Goal: Task Accomplishment & Management: Manage account settings

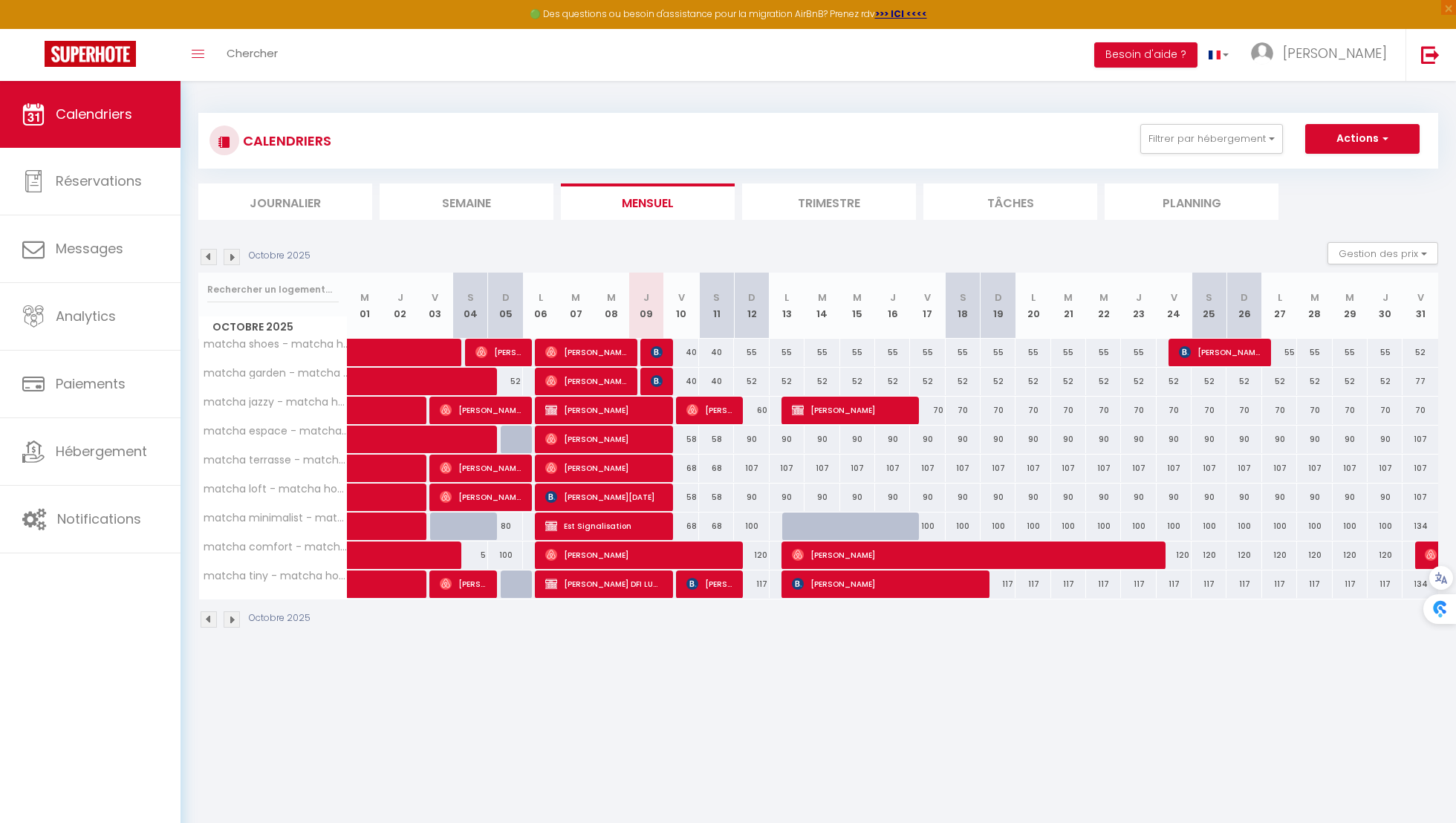
click at [805, 530] on div at bounding box center [823, 526] width 35 height 28
type input "130"
type input "Mar 14 Octobre 2025"
type input "Mer 15 Octobre 2025"
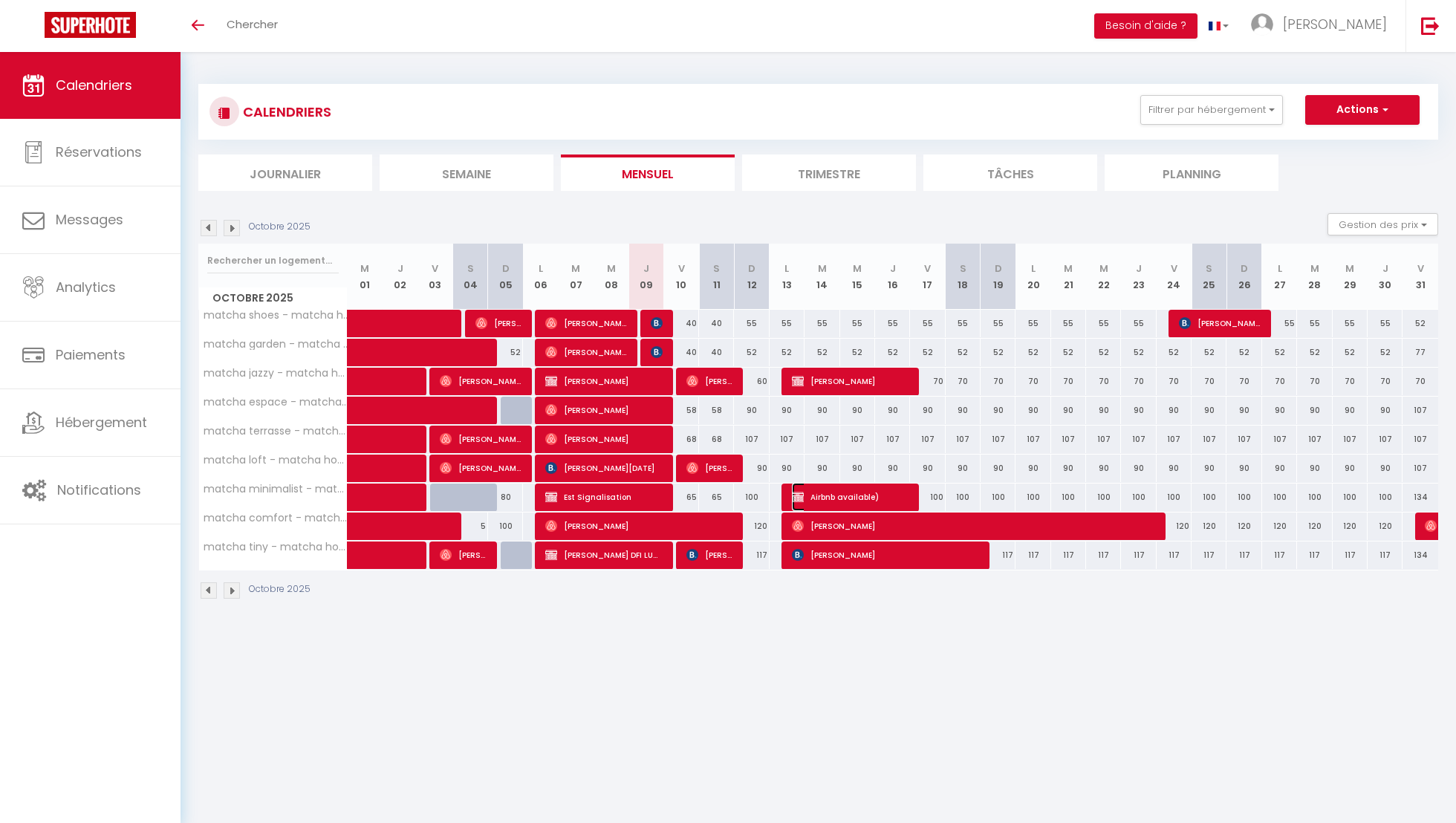
click at [810, 494] on span "Airbnb available)" at bounding box center [850, 496] width 117 height 28
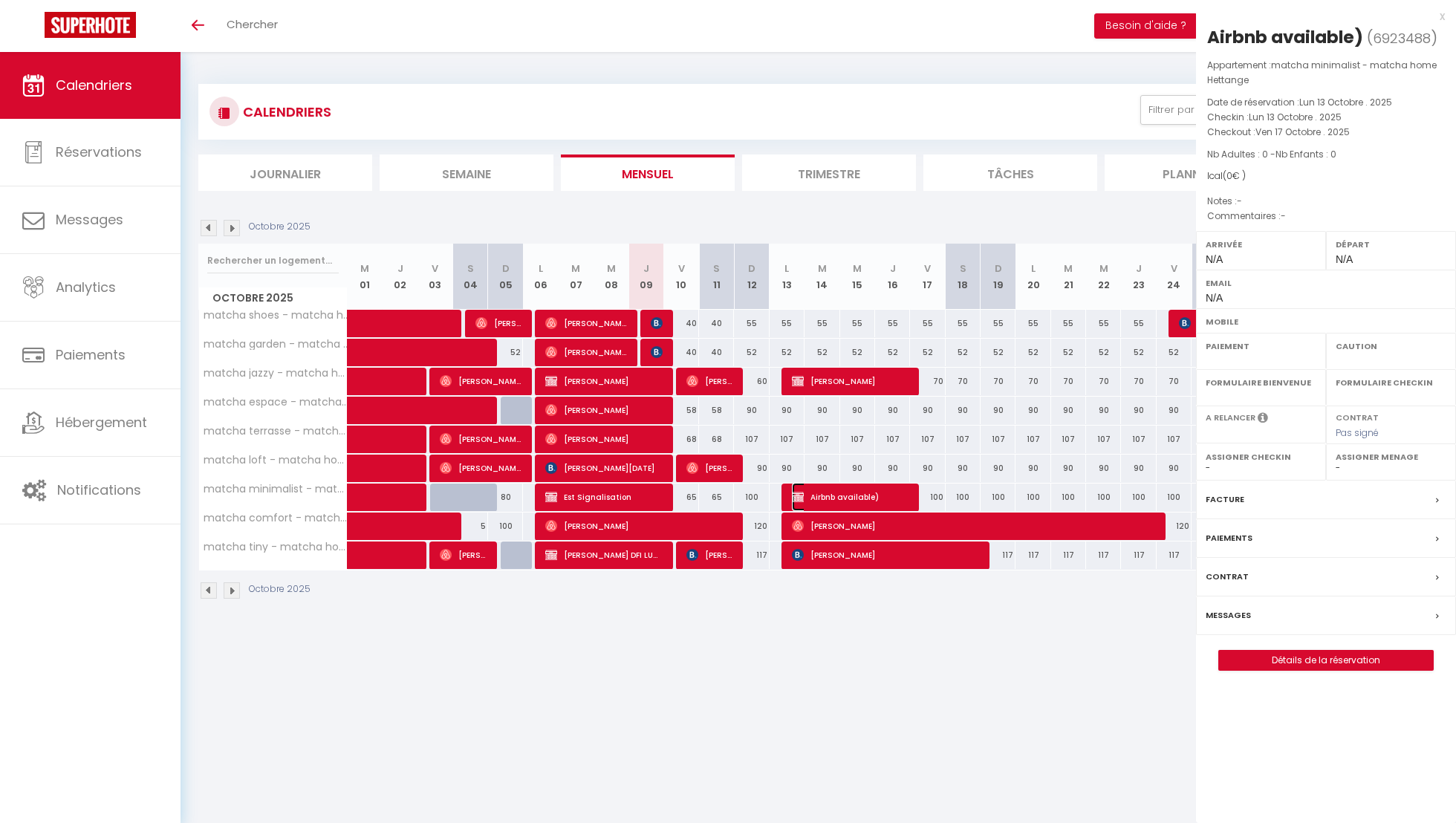
select select "OK"
select select "KO"
select select "0"
select select "1"
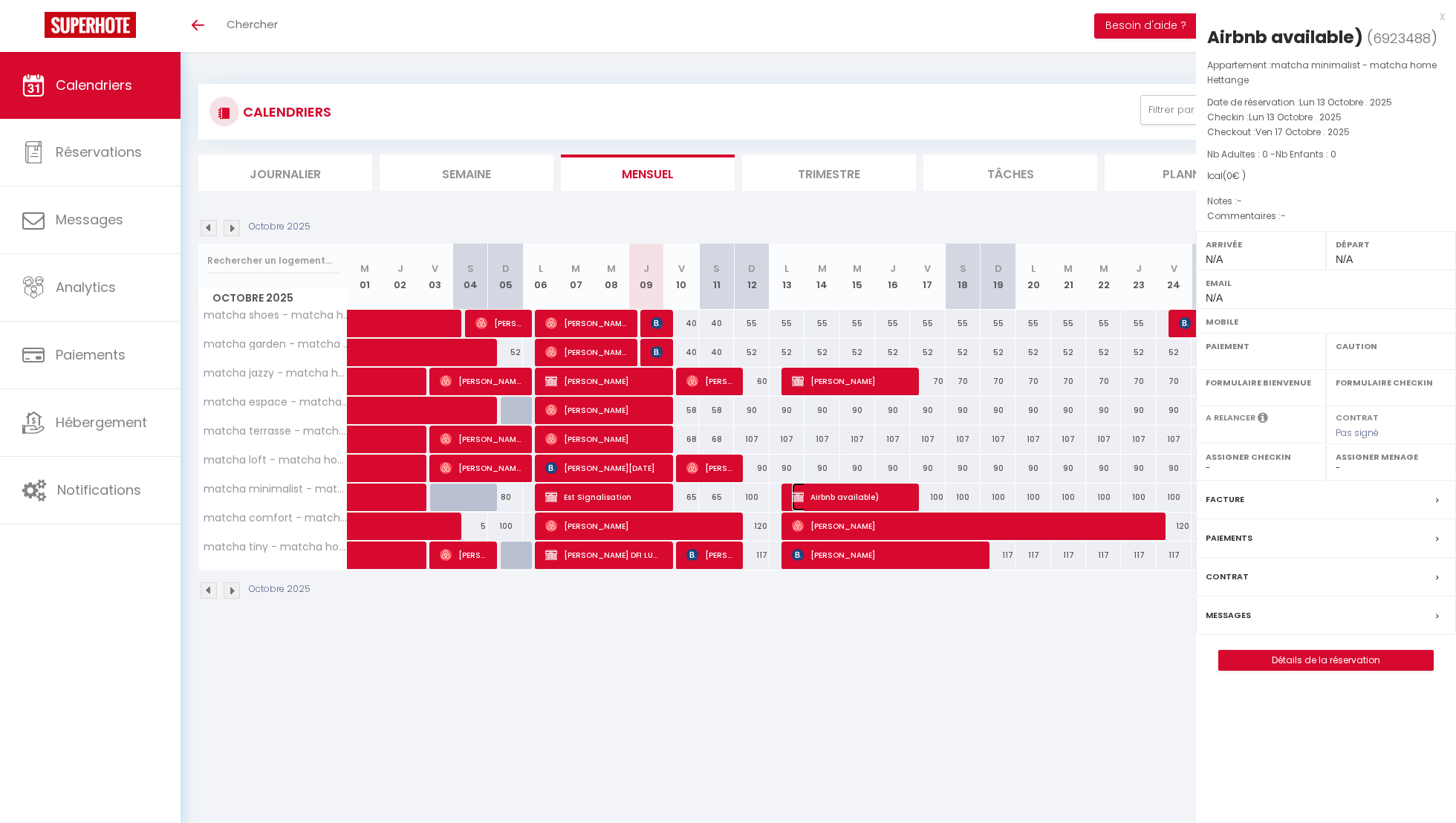
select select
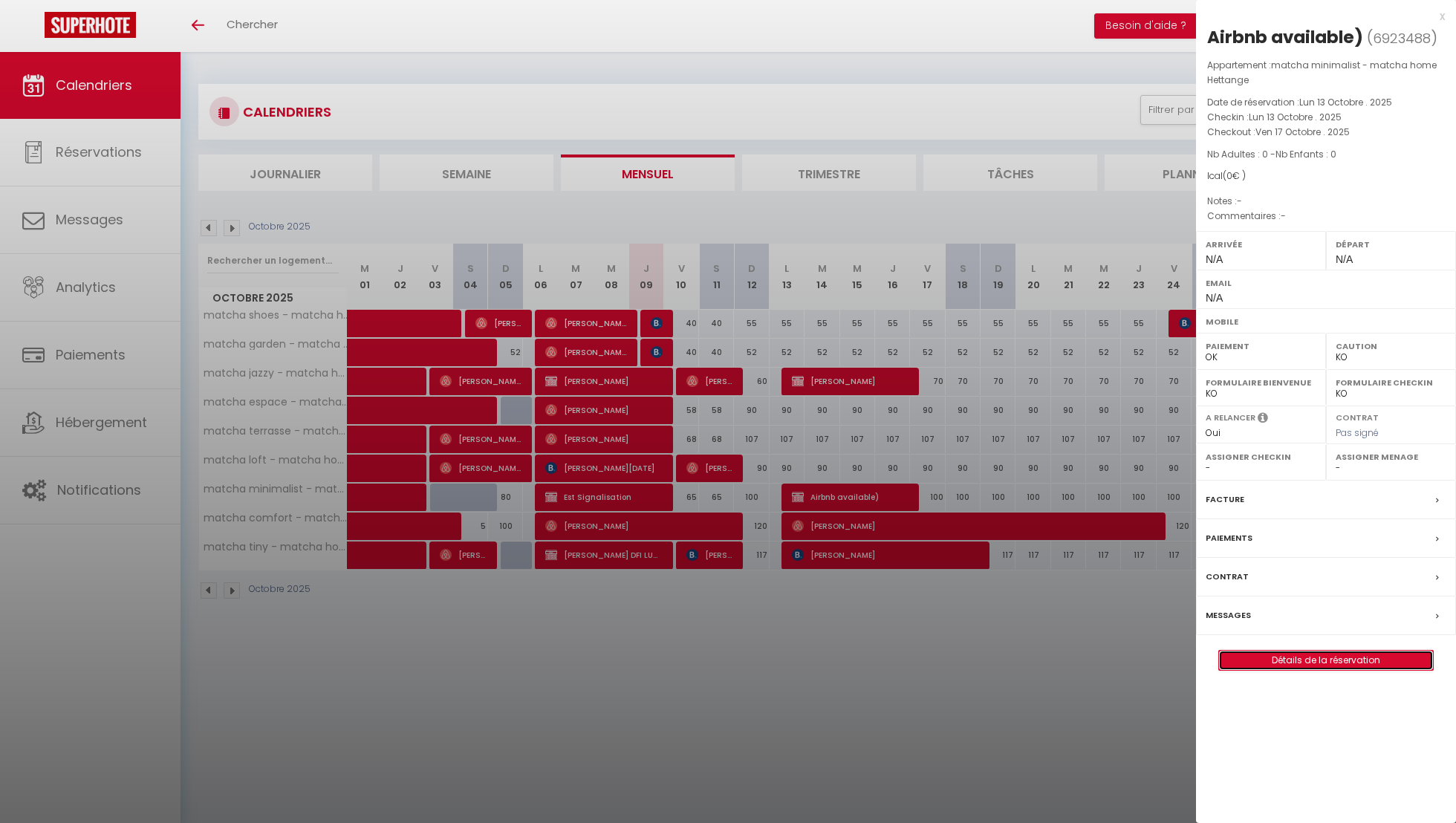
click at [1371, 651] on link "Détails de la réservation" at bounding box center [1326, 660] width 214 height 19
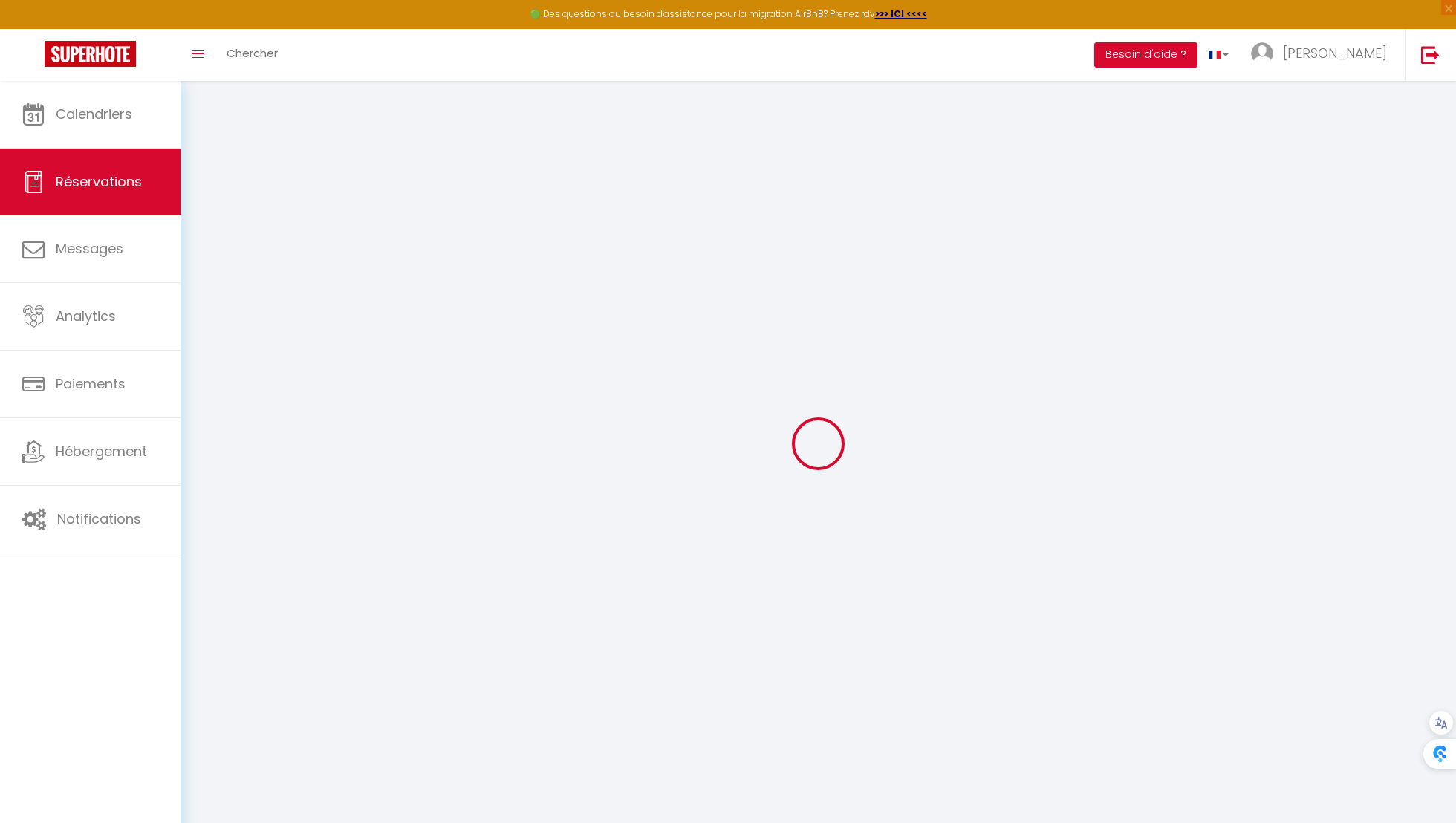
select select
checkbox input "false"
select select
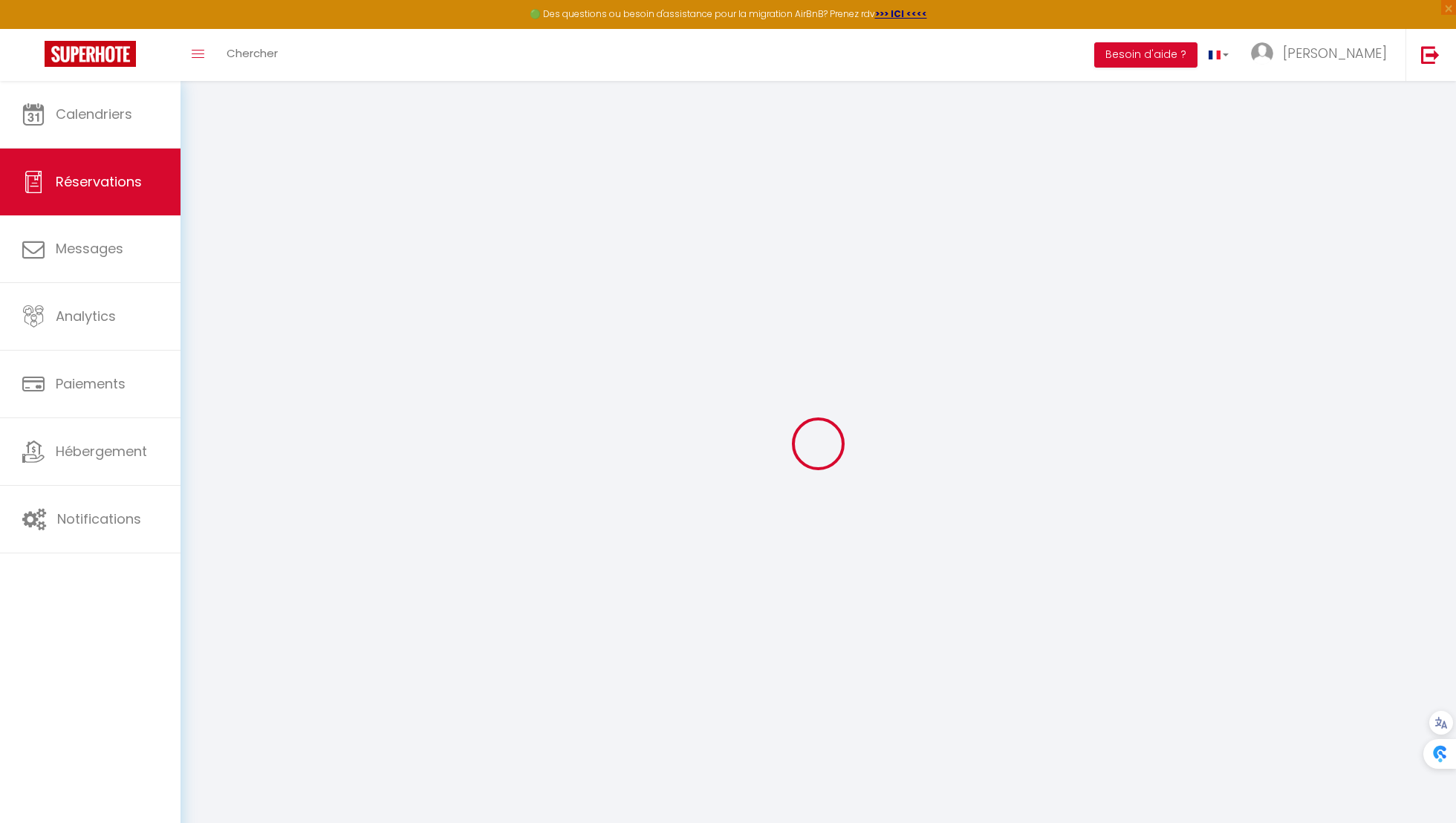
select select
checkbox input "false"
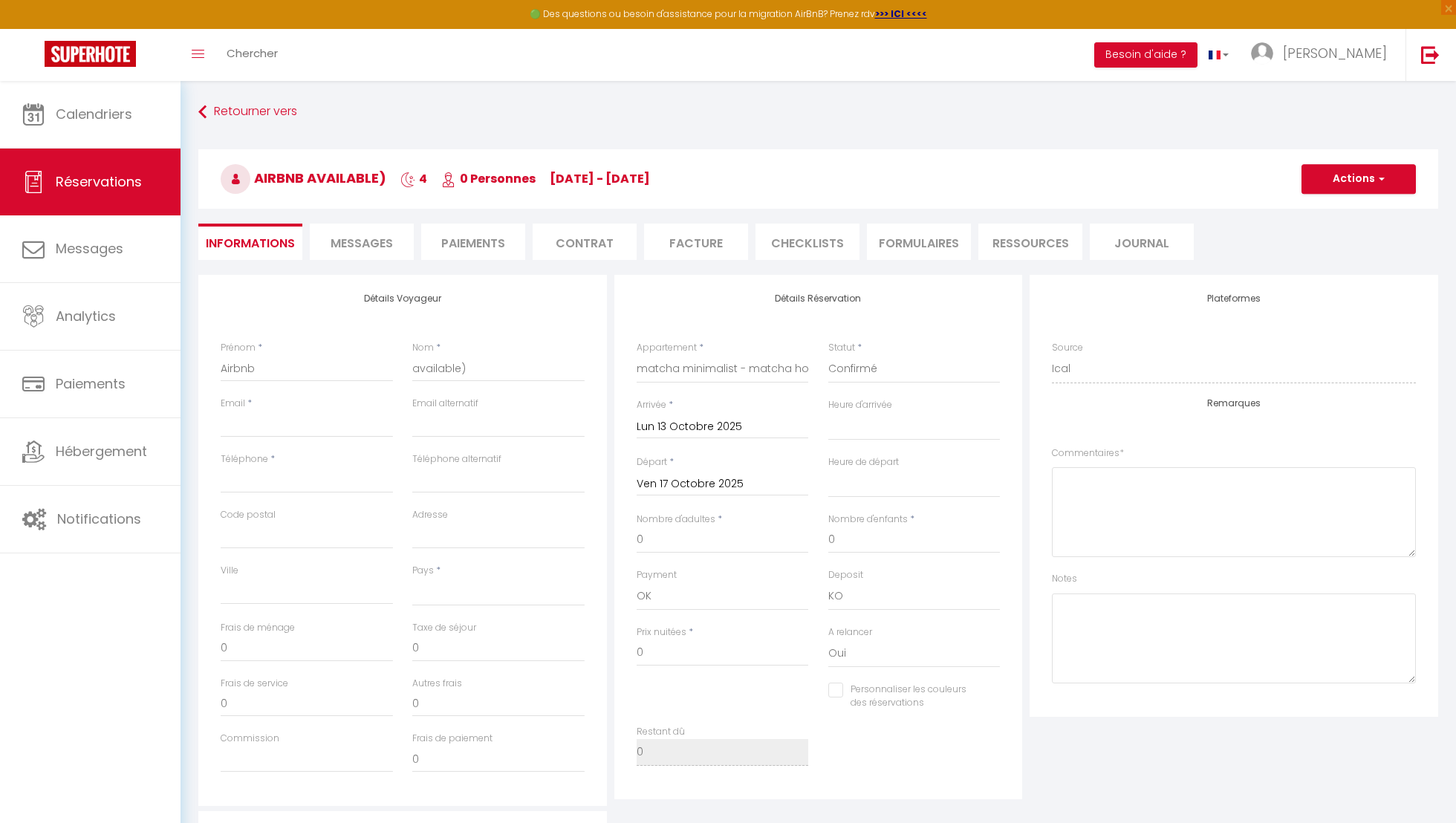
select select
checkbox input "false"
select select
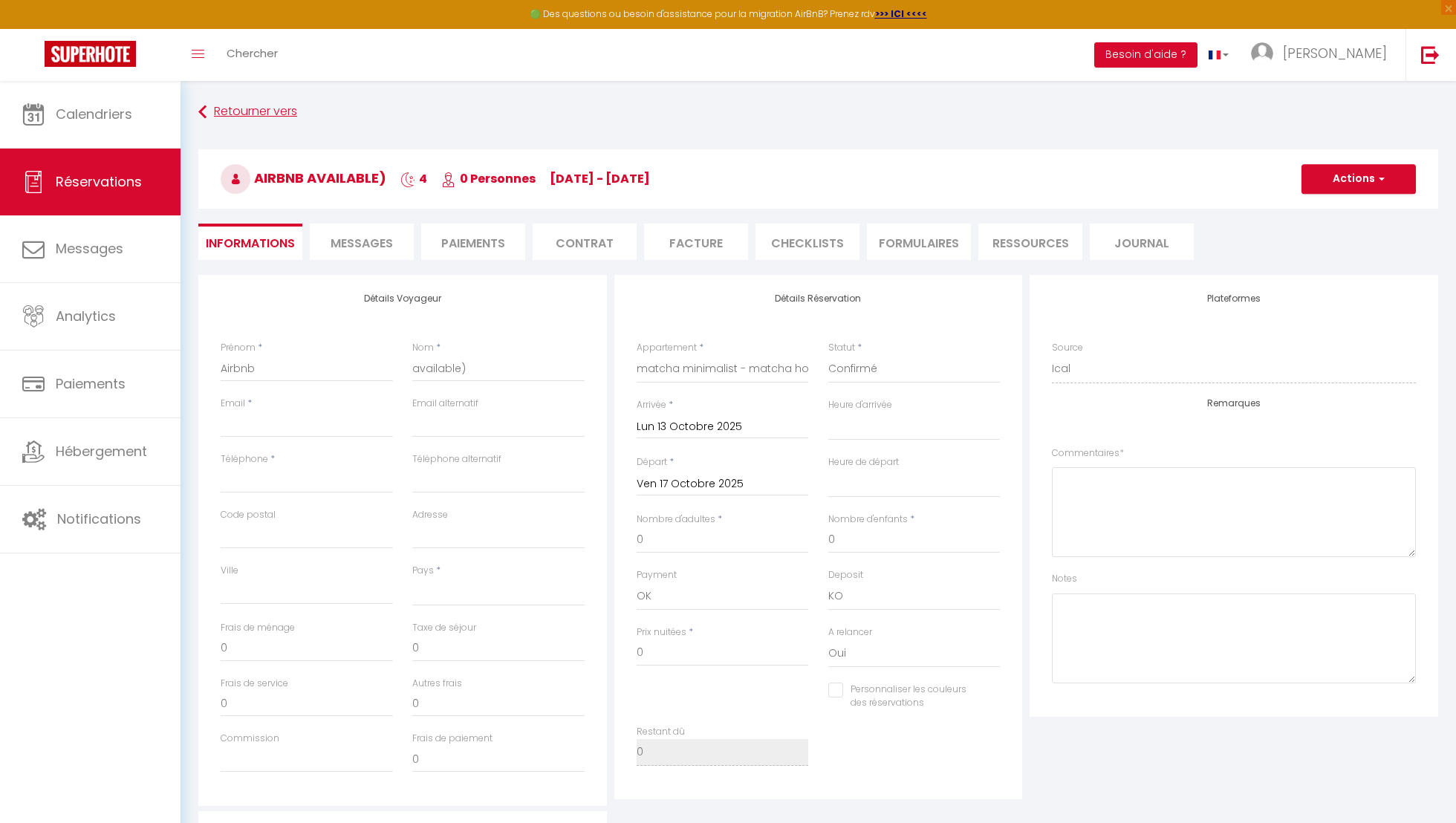
checkbox input "false"
select select
click at [1348, 190] on button "Actions" at bounding box center [1359, 179] width 115 height 30
click at [1304, 245] on link "Supprimer" at bounding box center [1344, 250] width 117 height 19
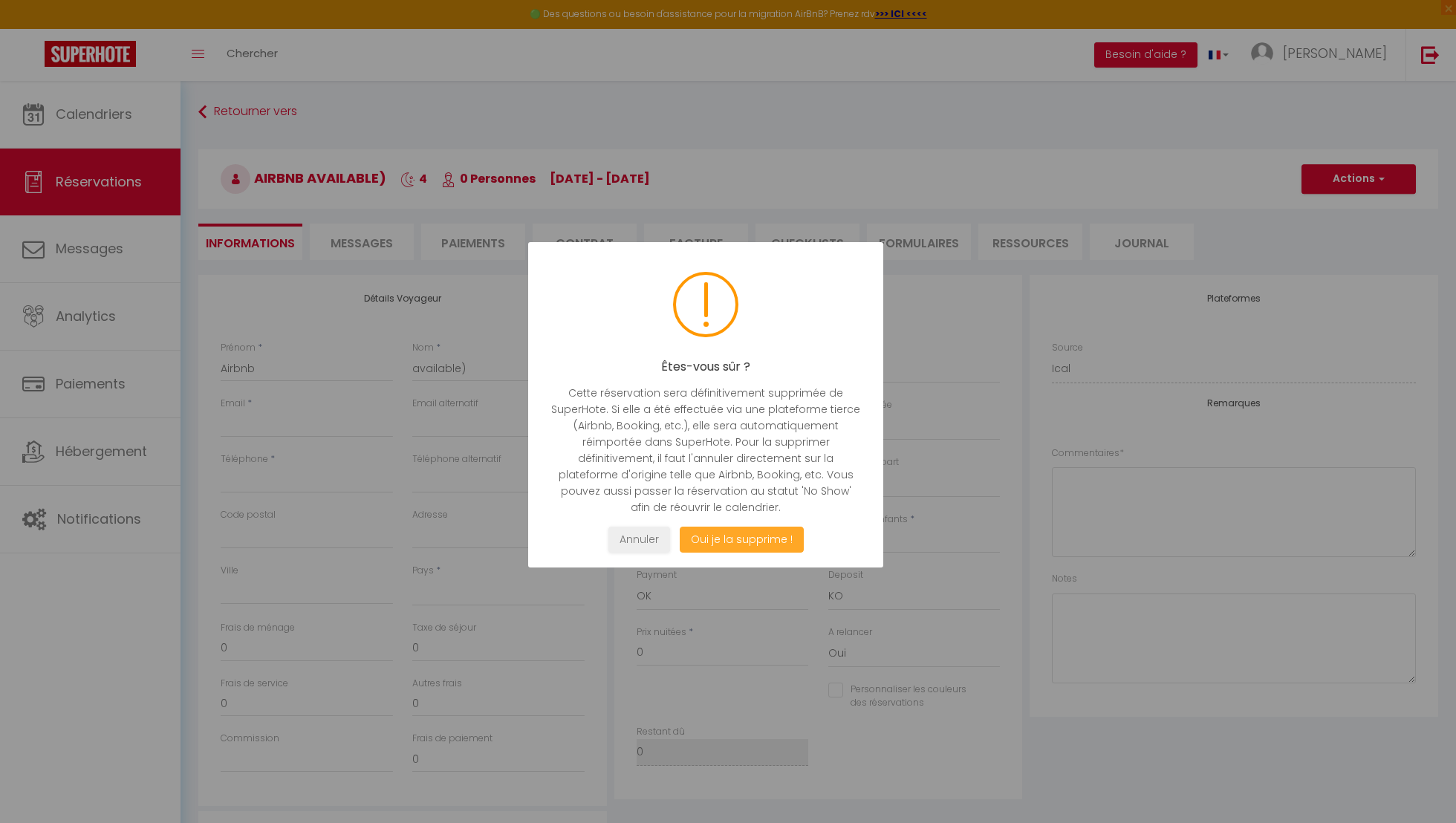
click at [769, 547] on button "Oui je la supprime !" at bounding box center [742, 539] width 124 height 26
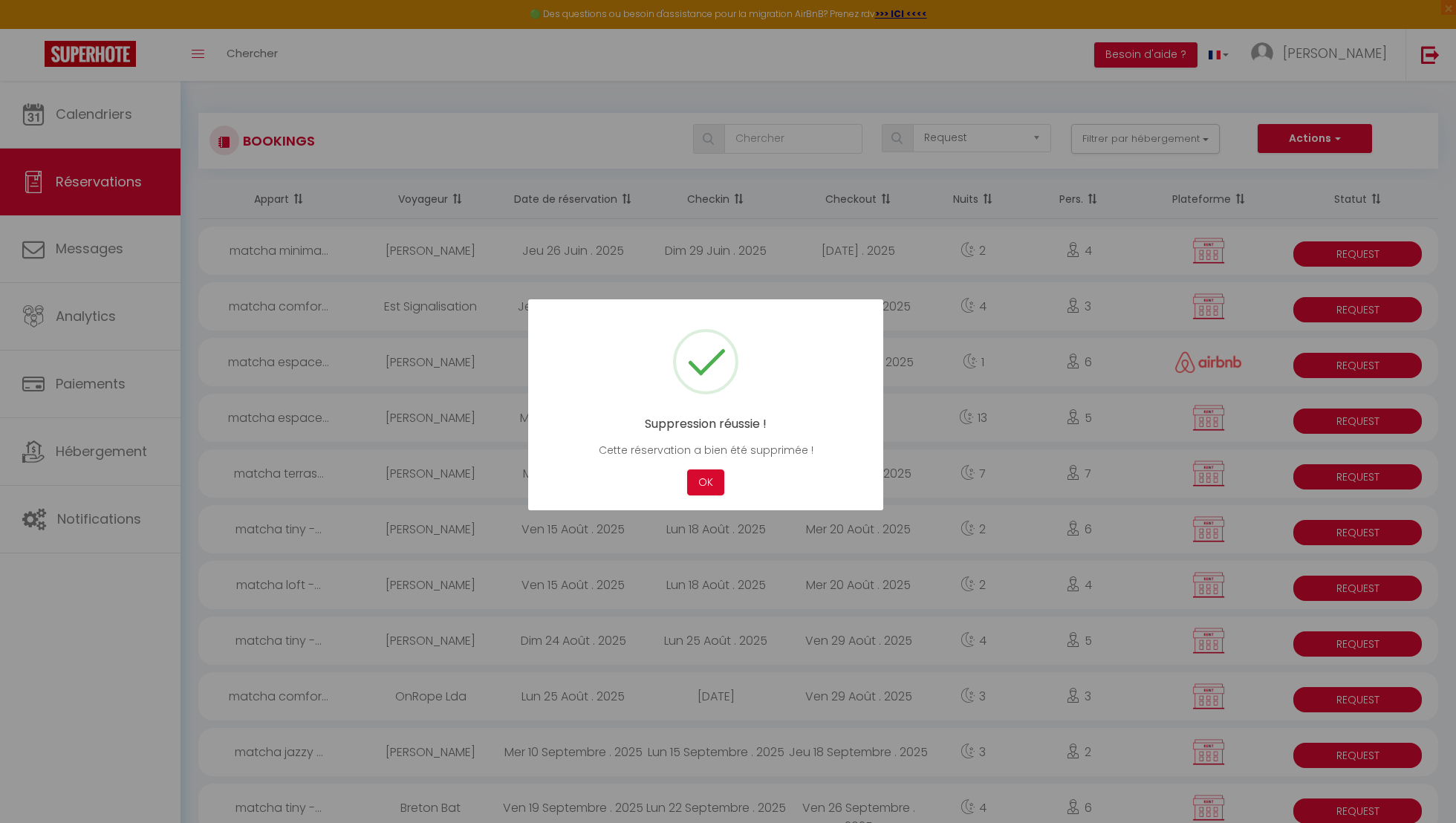
click at [101, 135] on div at bounding box center [728, 412] width 1456 height 823
click at [118, 123] on div at bounding box center [728, 412] width 1456 height 823
click at [717, 475] on button "OK" at bounding box center [706, 482] width 37 height 26
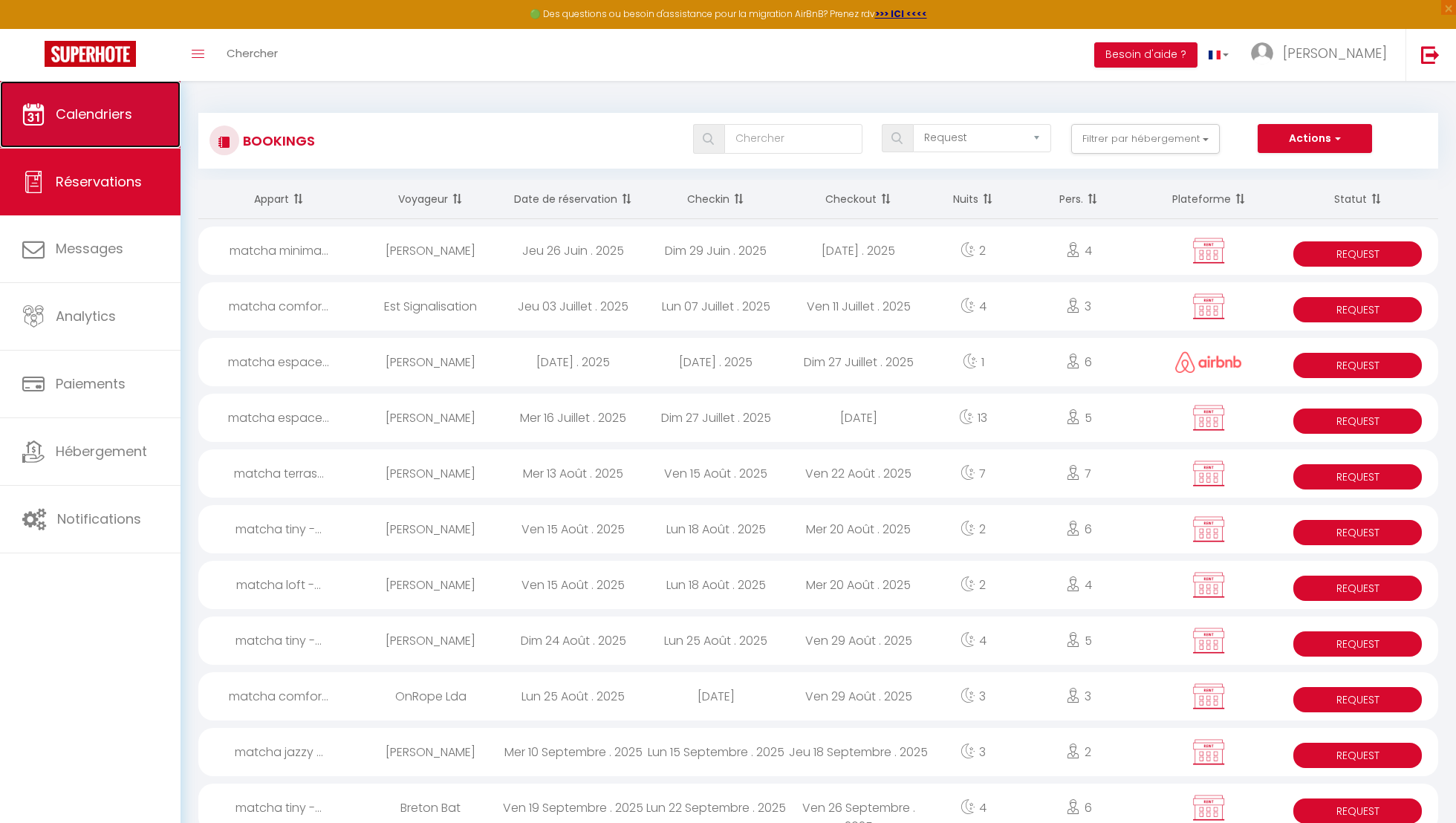
click at [152, 116] on link "Calendriers" at bounding box center [90, 114] width 180 height 67
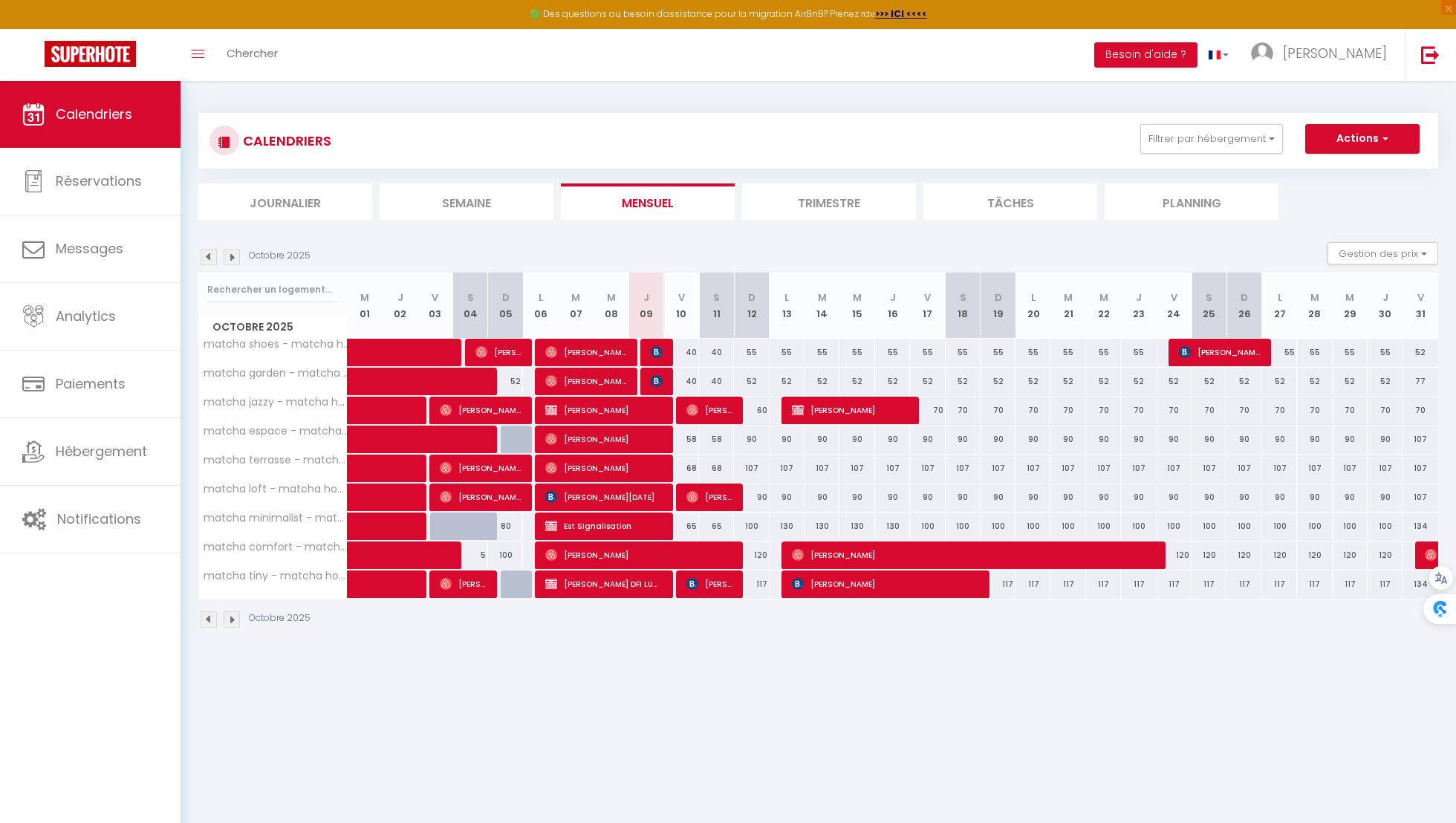
click at [869, 693] on body "🟢 Des questions ou besoin d'assistance pour la migration AirBnB? Prenez rdv >>>…" at bounding box center [728, 492] width 1456 height 823
